Goal: Navigation & Orientation: Understand site structure

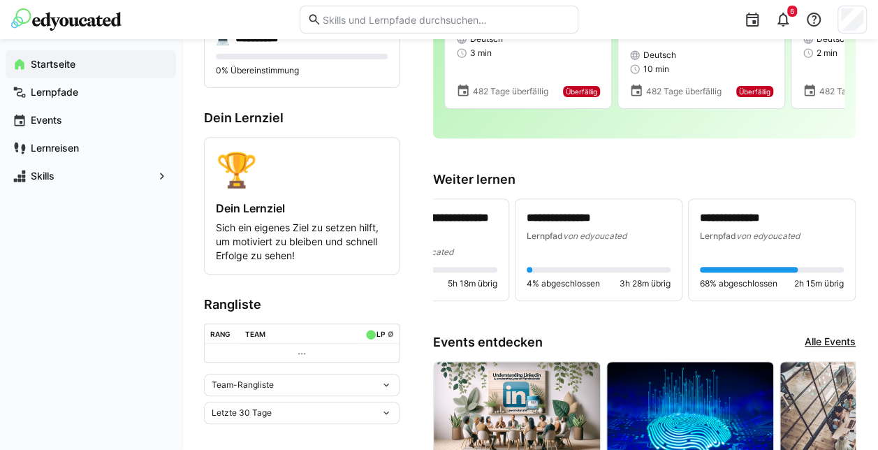
scroll to position [419, 0]
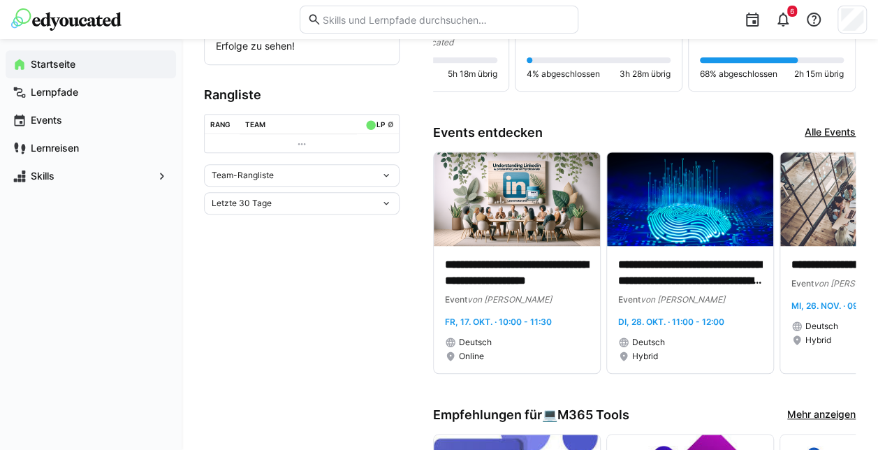
click at [831, 126] on link "Alle Events" at bounding box center [830, 132] width 51 height 15
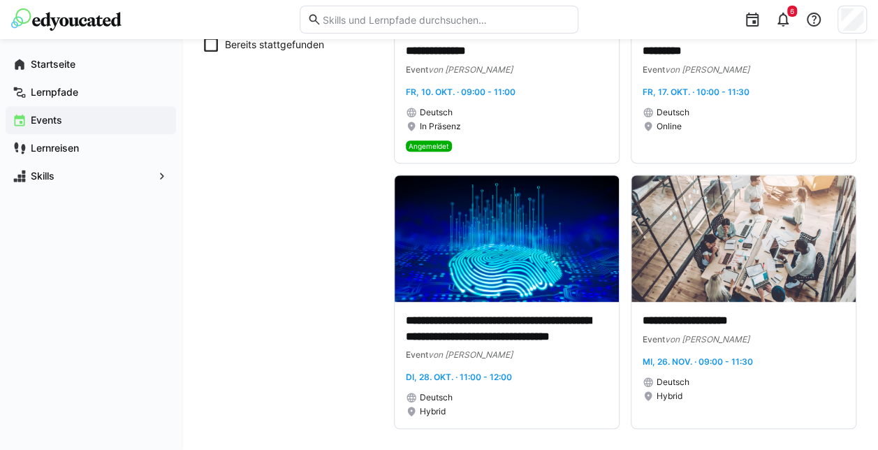
scroll to position [291, 0]
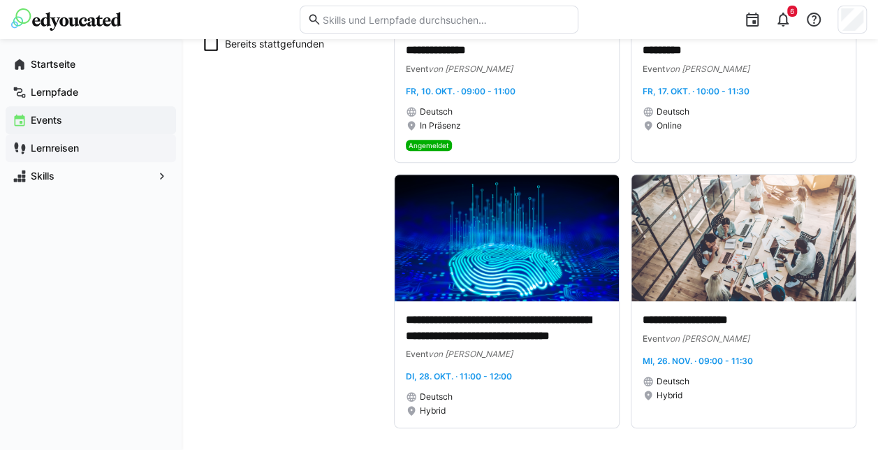
click at [0, 0] on app-navigation-label "Lernreisen" at bounding box center [0, 0] width 0 height 0
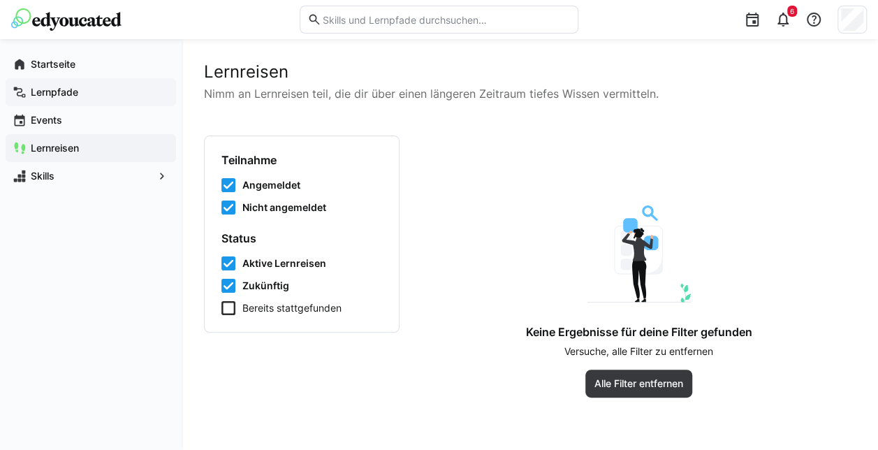
click at [66, 85] on span "Lernpfade" at bounding box center [99, 92] width 140 height 14
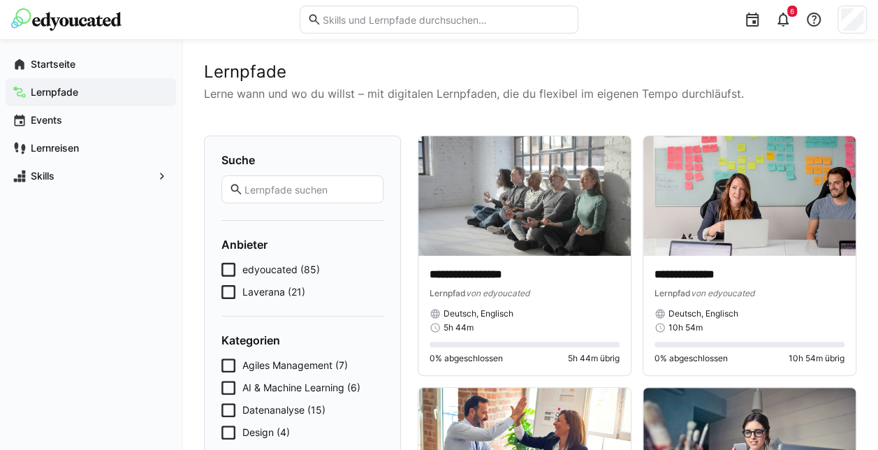
click at [235, 288] on icon at bounding box center [228, 292] width 14 height 14
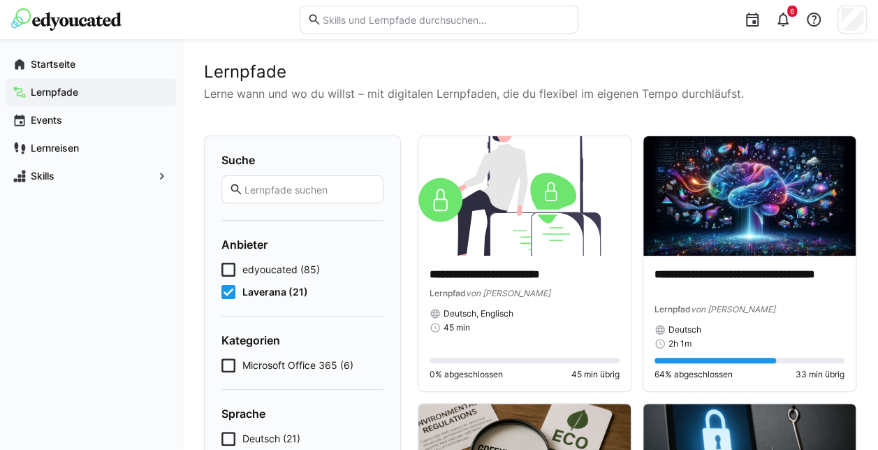
click at [228, 289] on icon at bounding box center [228, 292] width 14 height 14
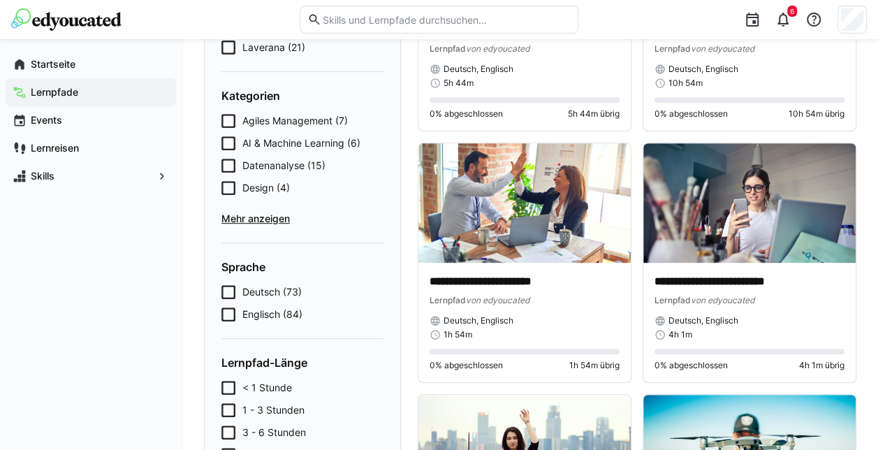
scroll to position [279, 0]
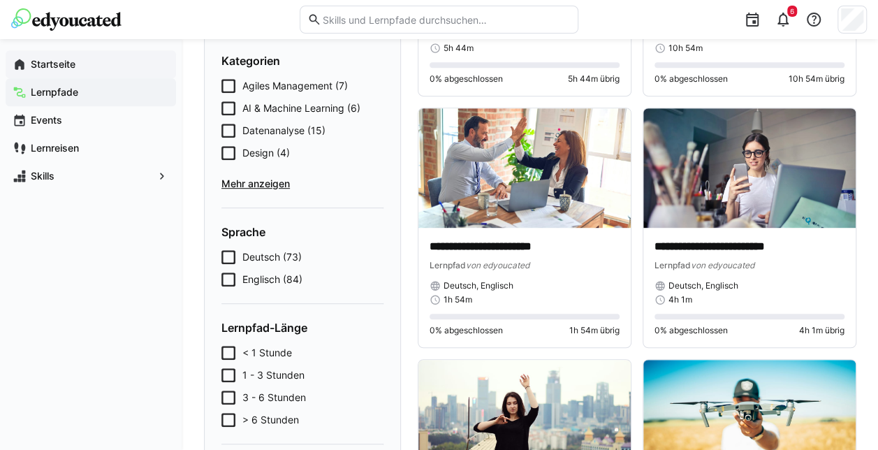
click at [38, 57] on span "Startseite" at bounding box center [99, 64] width 140 height 14
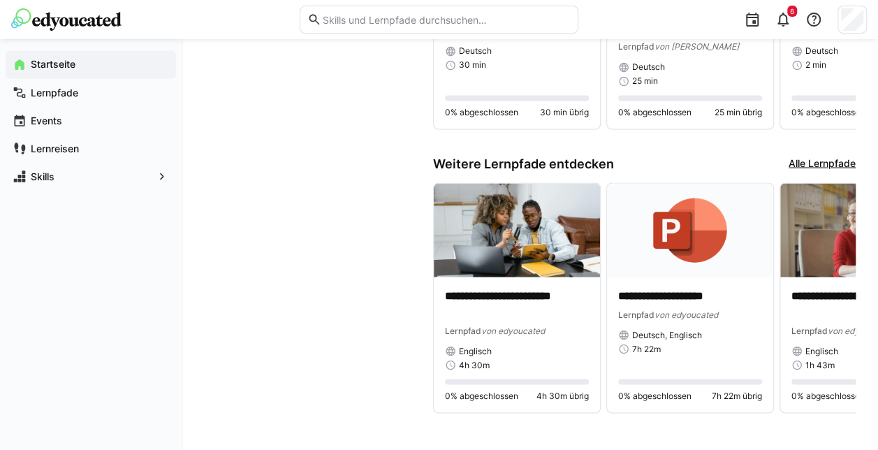
scroll to position [1236, 0]
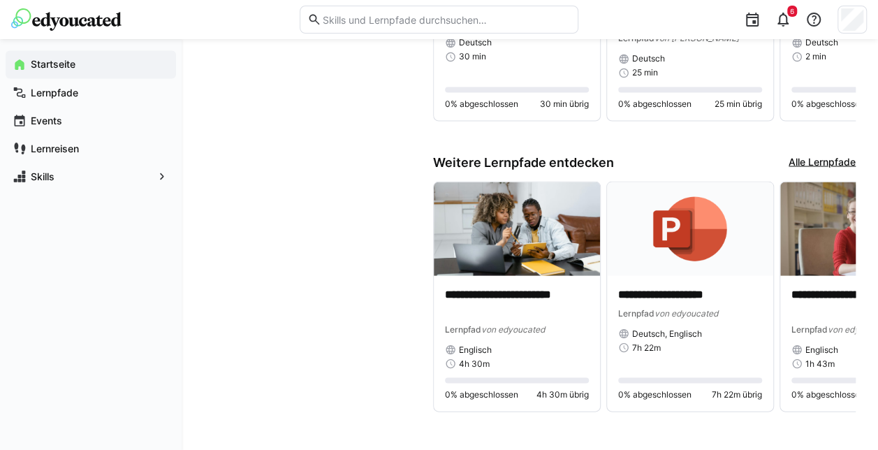
click at [0, 0] on app-navigation-label "Startseite" at bounding box center [0, 0] width 0 height 0
